Goal: Information Seeking & Learning: Learn about a topic

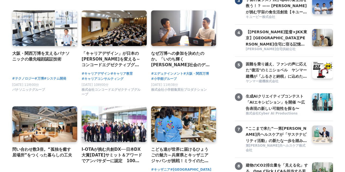
scroll to position [145, 0]
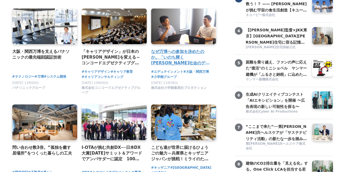
click at [172, 62] on h4 "なぜ万博への参加を決めたのか。「いのち輝く[PERSON_NAME]社会のデザイン」の実現に向けて、エデュテインメントの可能性を追求するプロジェクト。" at bounding box center [181, 58] width 61 height 18
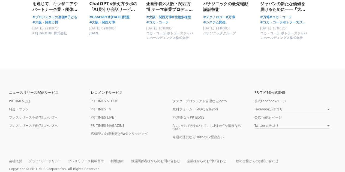
scroll to position [2937, 0]
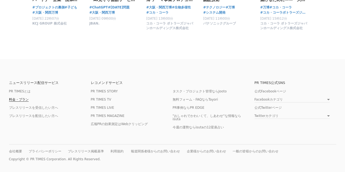
click at [21, 98] on link "料金・プラン" at bounding box center [19, 100] width 20 height 4
